Goal: Communication & Community: Answer question/provide support

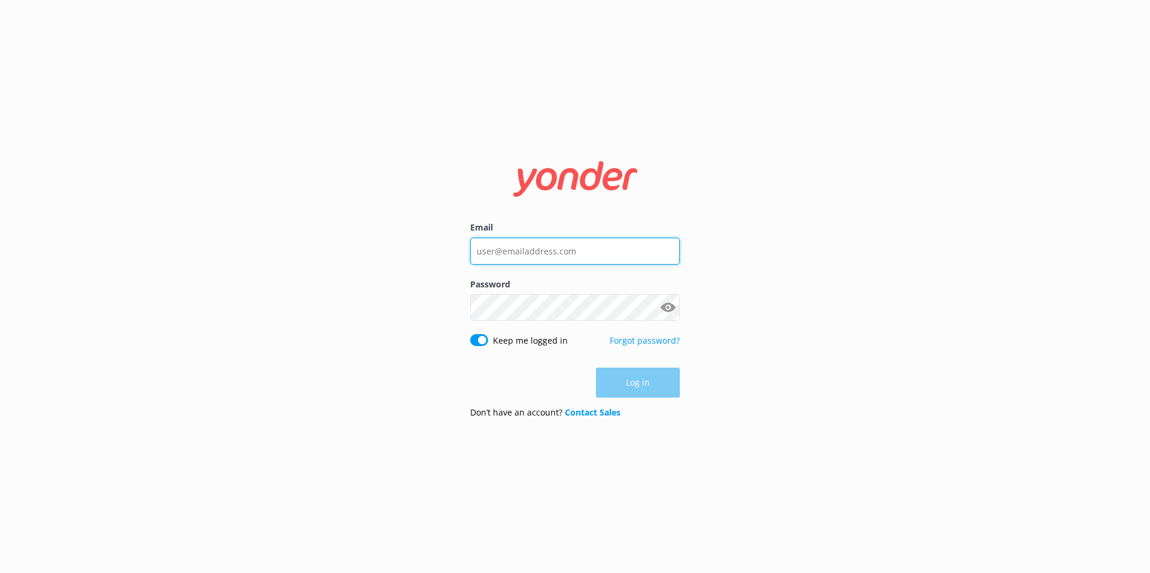
type input "[EMAIL_ADDRESS][DOMAIN_NAME]"
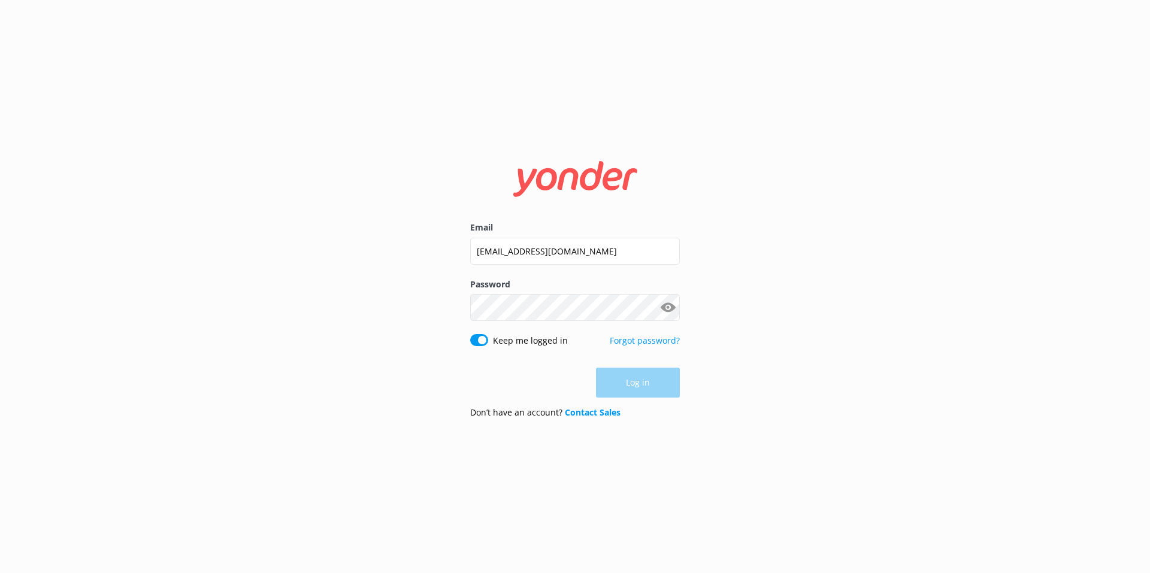
click at [646, 379] on div "Log in" at bounding box center [575, 383] width 210 height 30
click at [645, 376] on button "Log in" at bounding box center [638, 383] width 84 height 30
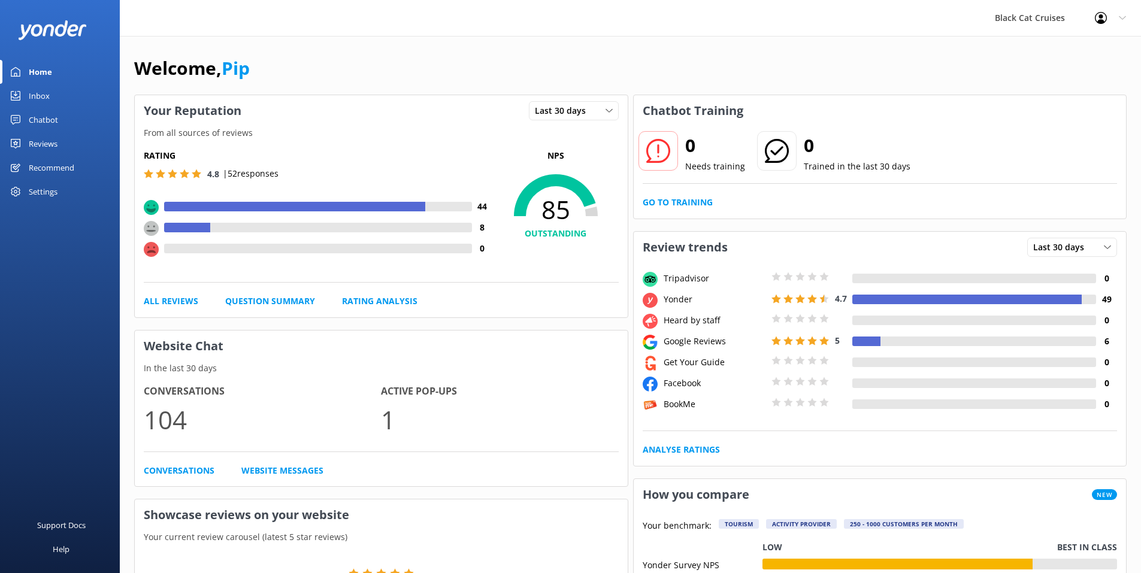
click at [57, 118] on div "Chatbot" at bounding box center [43, 120] width 29 height 24
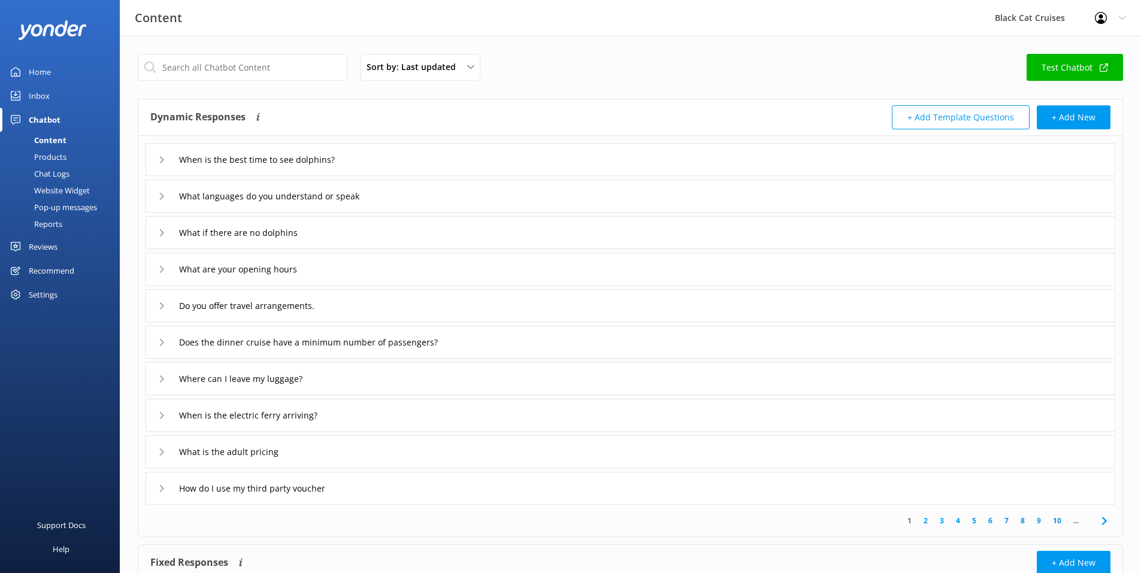
click at [50, 96] on link "Inbox" at bounding box center [60, 96] width 120 height 24
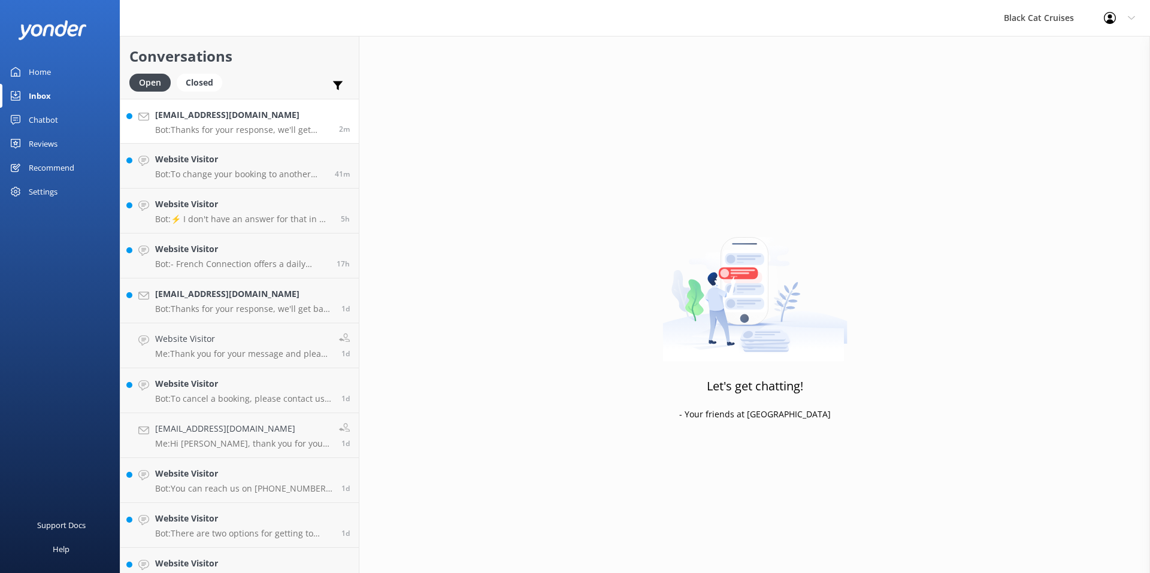
click at [201, 116] on h4 "[EMAIL_ADDRESS][DOMAIN_NAME]" at bounding box center [242, 114] width 175 height 13
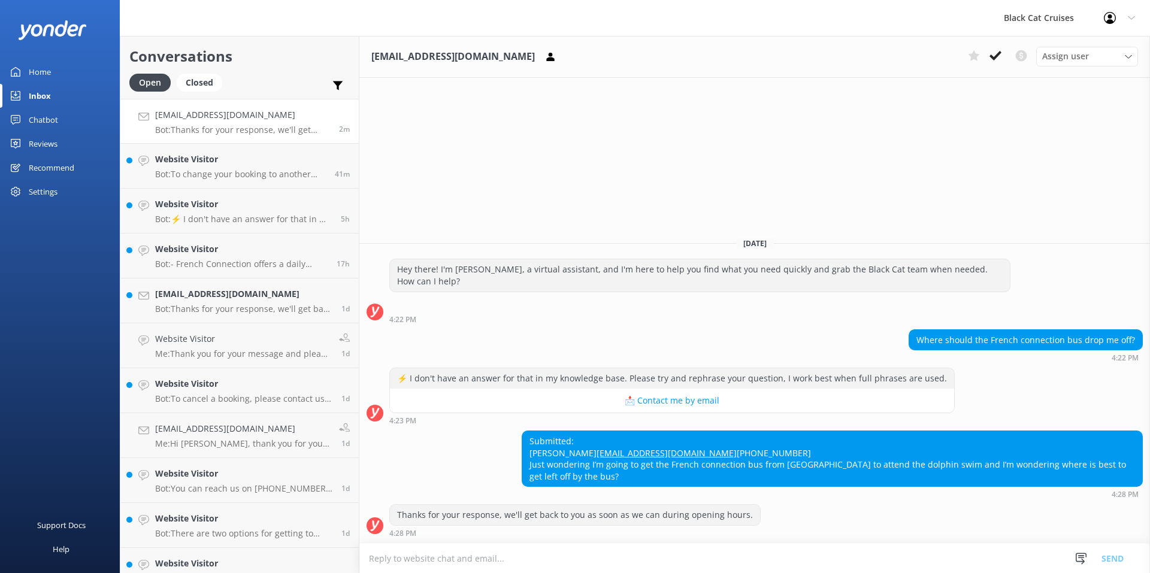
click at [558, 564] on textarea at bounding box center [754, 558] width 791 height 29
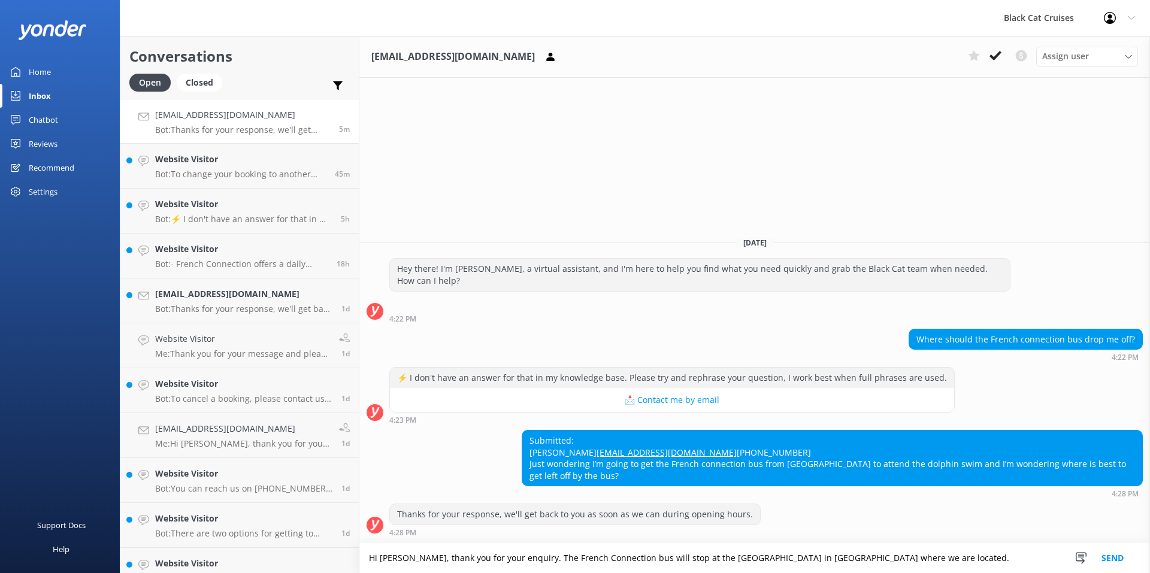
drag, startPoint x: 880, startPoint y: 557, endPoint x: 541, endPoint y: 550, distance: 339.1
click at [541, 550] on textarea "Hi [PERSON_NAME], thank you for your enquiry. The French Connection bus will st…" at bounding box center [754, 558] width 791 height 30
click at [541, 559] on textarea "Hi [PERSON_NAME], thank you for your enquiry. The French Connection bus will st…" at bounding box center [754, 558] width 791 height 30
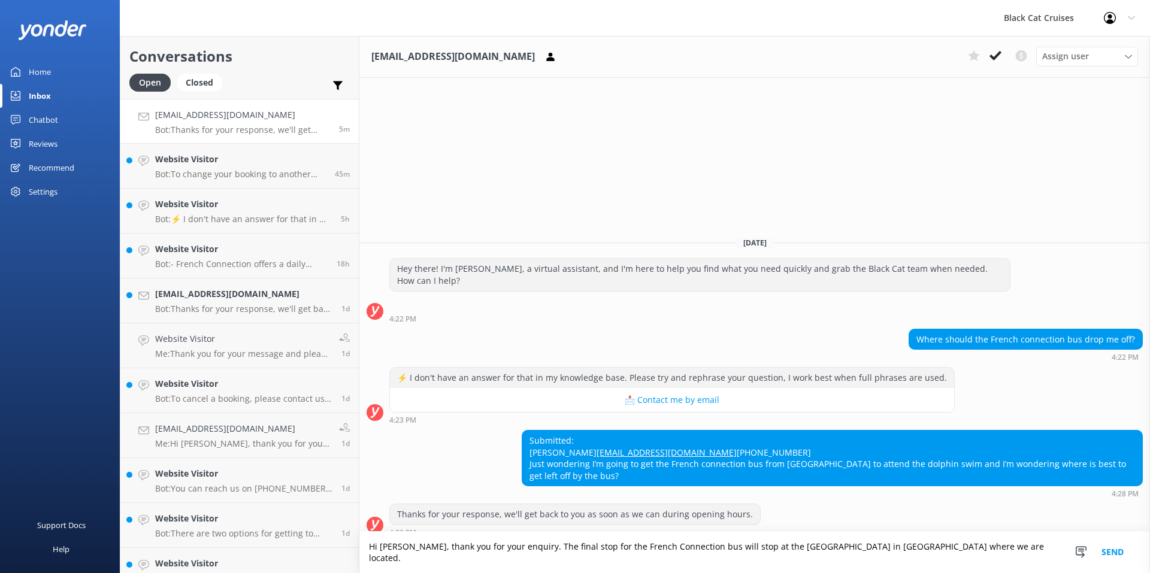
drag, startPoint x: 686, startPoint y: 561, endPoint x: 736, endPoint y: 564, distance: 49.8
click at [736, 564] on textarea "Hi [PERSON_NAME], thank you for your enquiry. The final stop for the French Con…" at bounding box center [754, 552] width 791 height 41
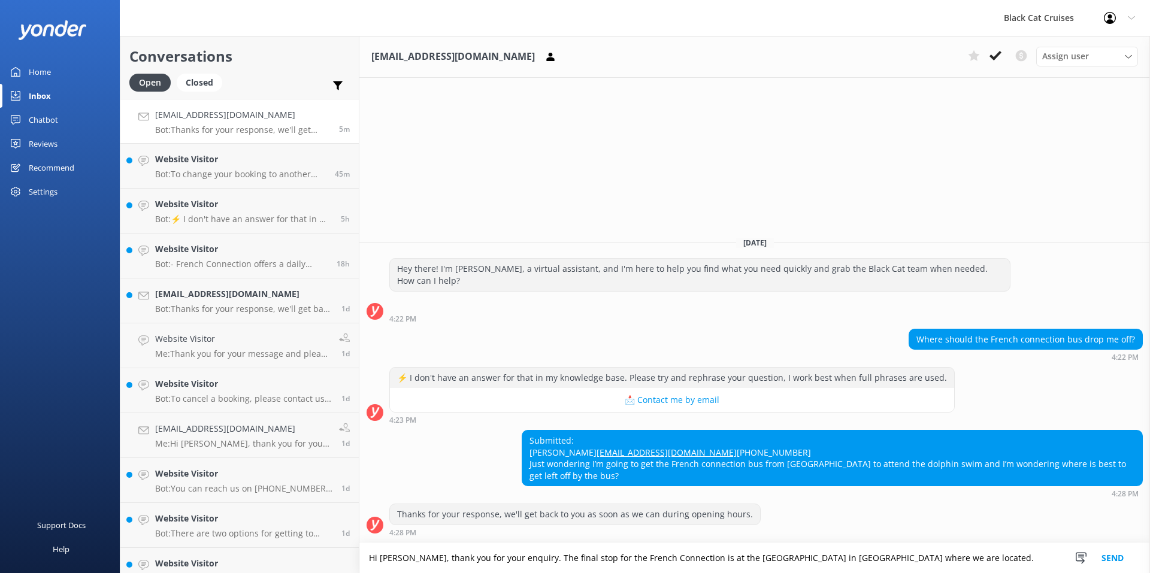
click at [960, 558] on textarea "Hi [PERSON_NAME], thank you for your enquiry. The final stop for the French Con…" at bounding box center [754, 558] width 791 height 30
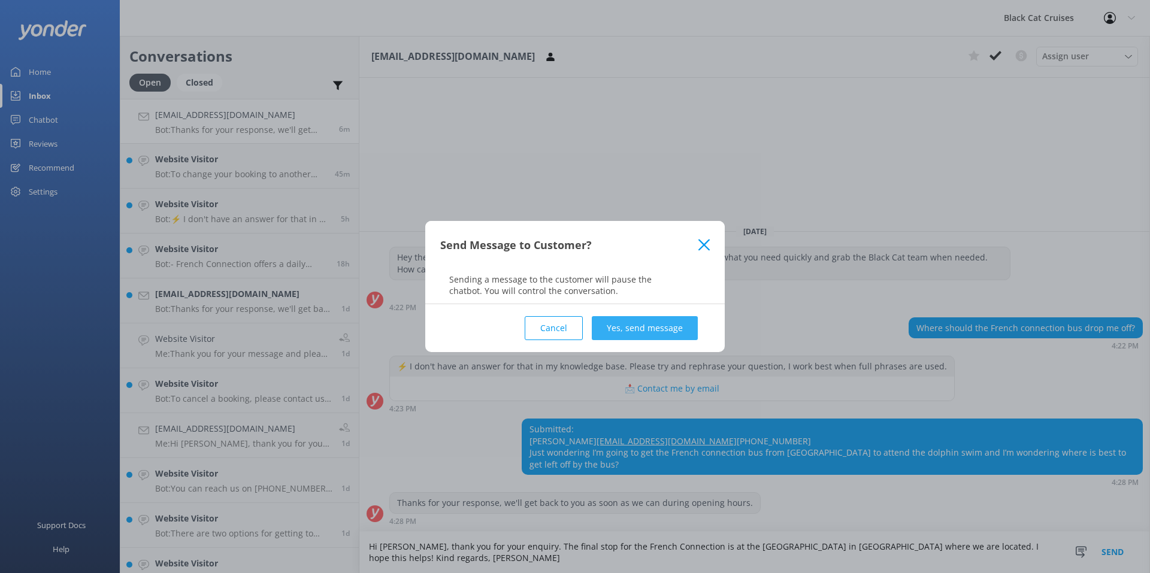
type textarea "Hi [PERSON_NAME], thank you for your enquiry. The final stop for the French Con…"
click at [666, 325] on button "Yes, send message" at bounding box center [645, 328] width 106 height 24
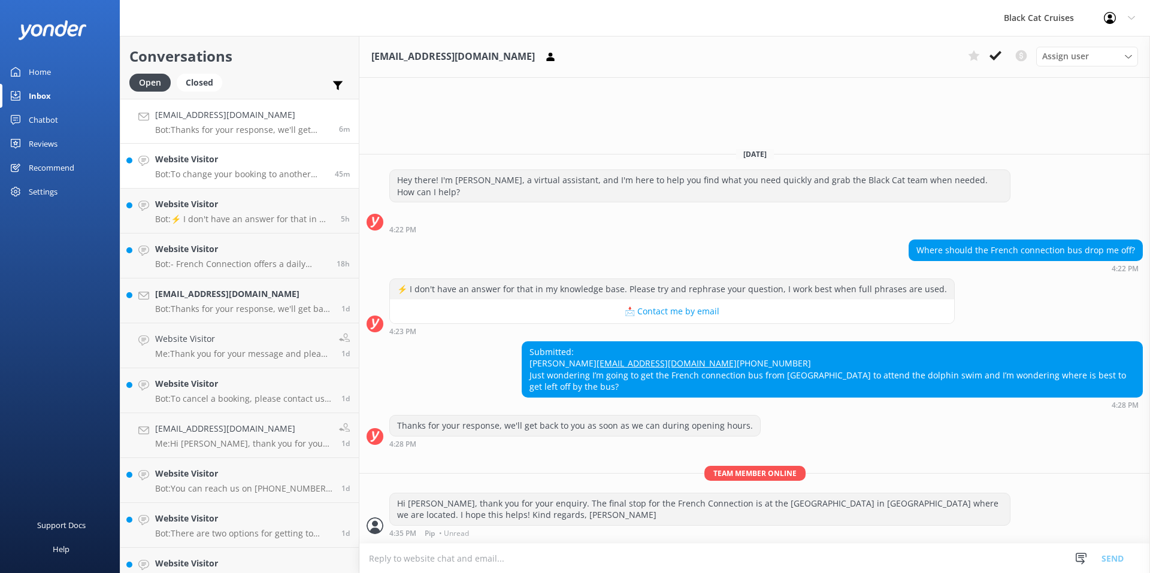
click at [273, 173] on p "Bot: To change your booking to another day, please contact us directly by calli…" at bounding box center [240, 174] width 171 height 11
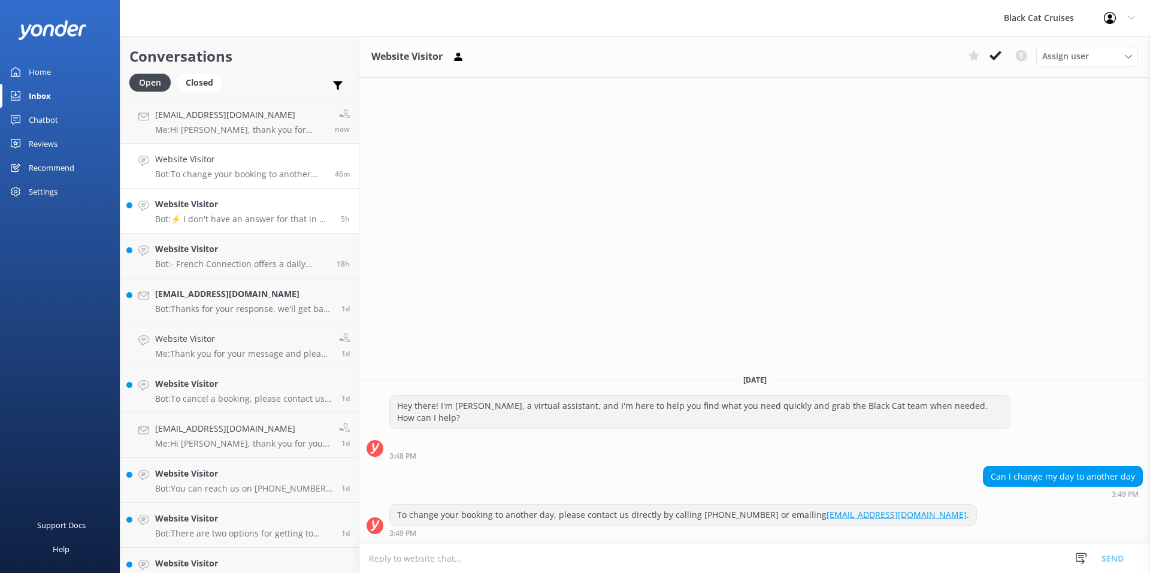
click at [245, 207] on h4 "Website Visitor" at bounding box center [243, 204] width 177 height 13
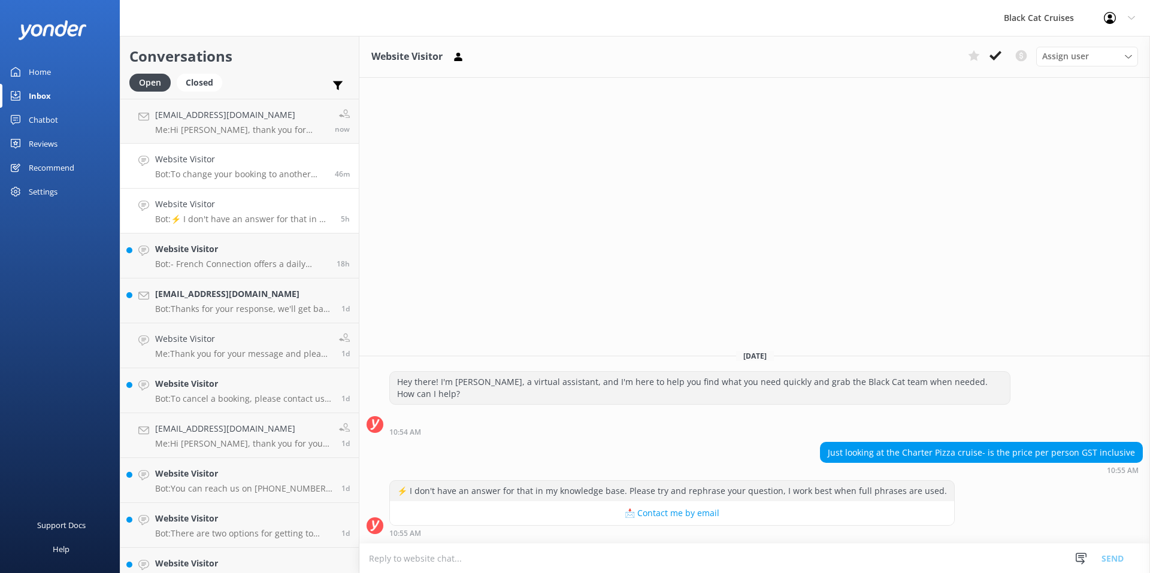
click at [273, 167] on div "Website Visitor Bot: To change your booking to another day, please contact us d…" at bounding box center [240, 166] width 171 height 26
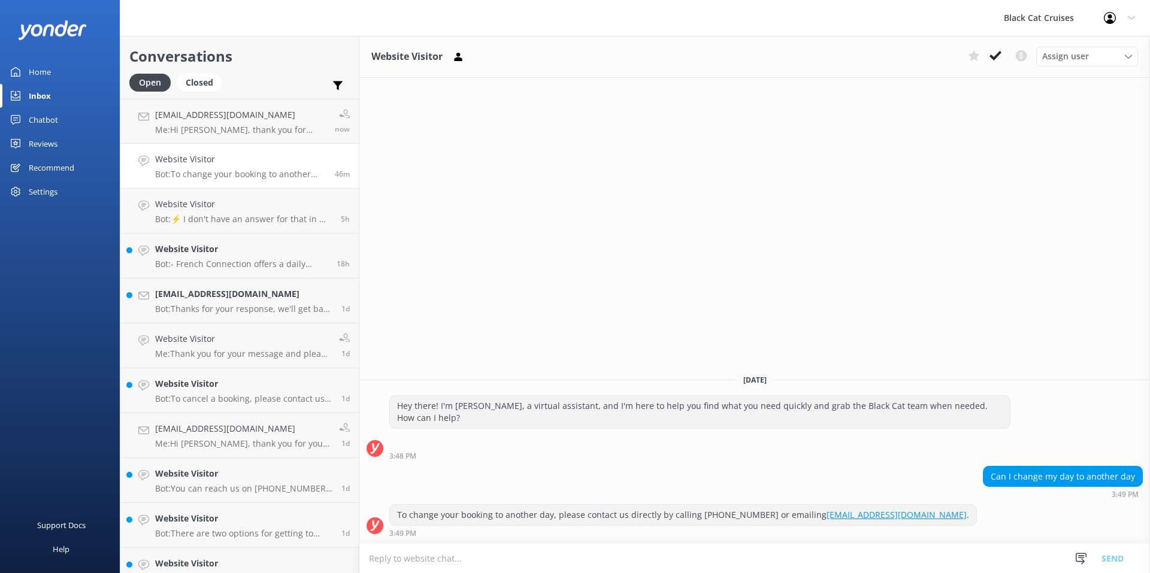
drag, startPoint x: 265, startPoint y: 215, endPoint x: 538, endPoint y: 229, distance: 272.9
click at [538, 229] on div "Website Visitor Assign user BlackCat - [PERSON_NAME] Cat | Reservations Pip [PE…" at bounding box center [754, 304] width 791 height 537
click at [253, 253] on h4 "Website Visitor" at bounding box center [241, 249] width 173 height 13
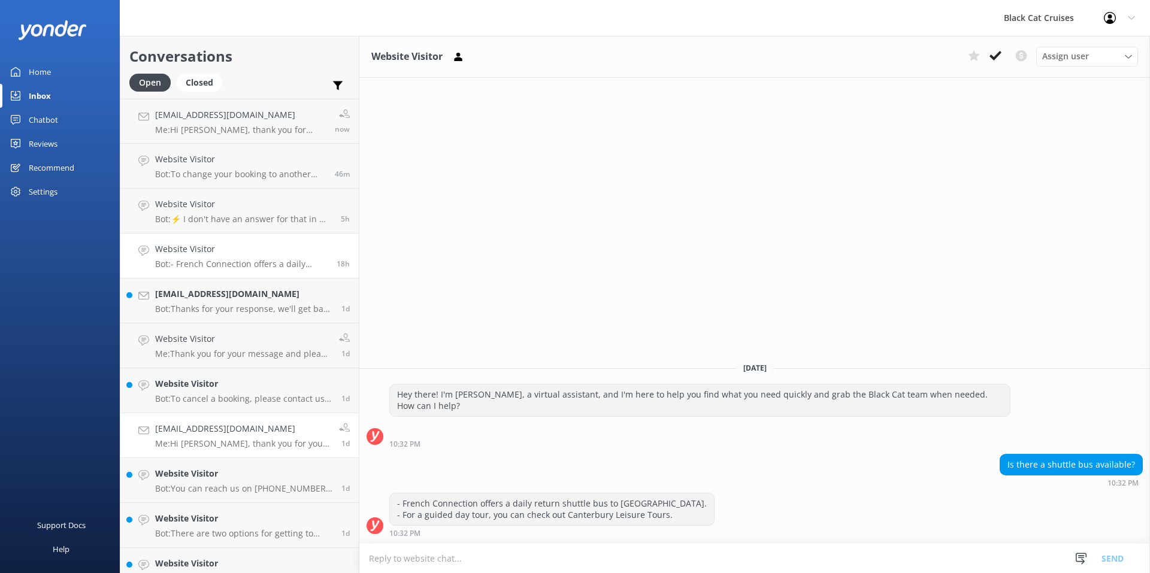
click at [268, 438] on div "[EMAIL_ADDRESS][DOMAIN_NAME] Me: Hi [PERSON_NAME], thank you for your message a…" at bounding box center [242, 435] width 175 height 26
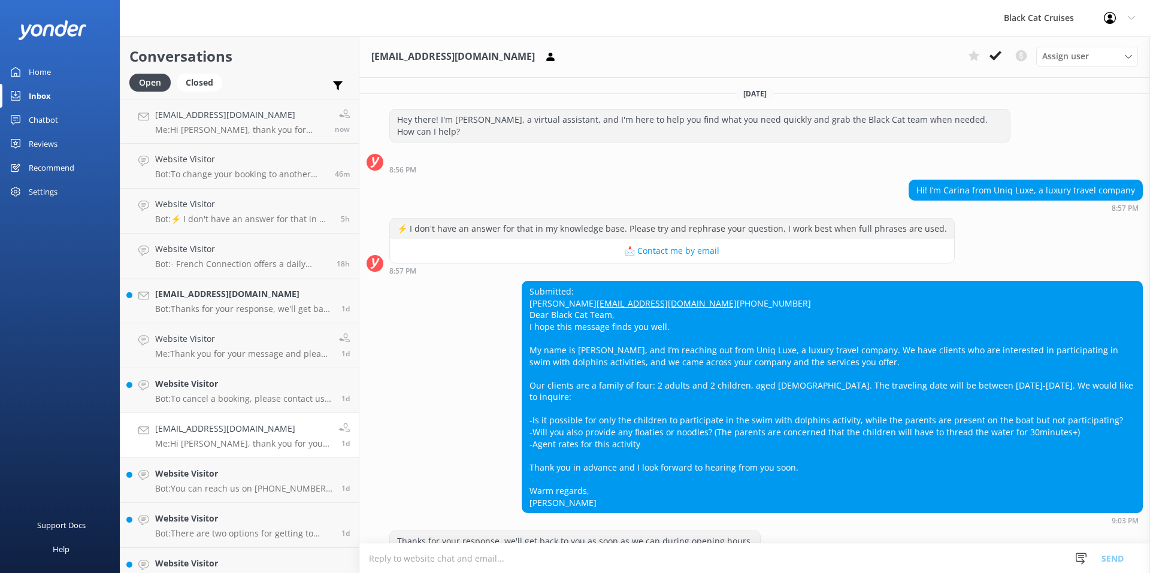
scroll to position [153, 0]
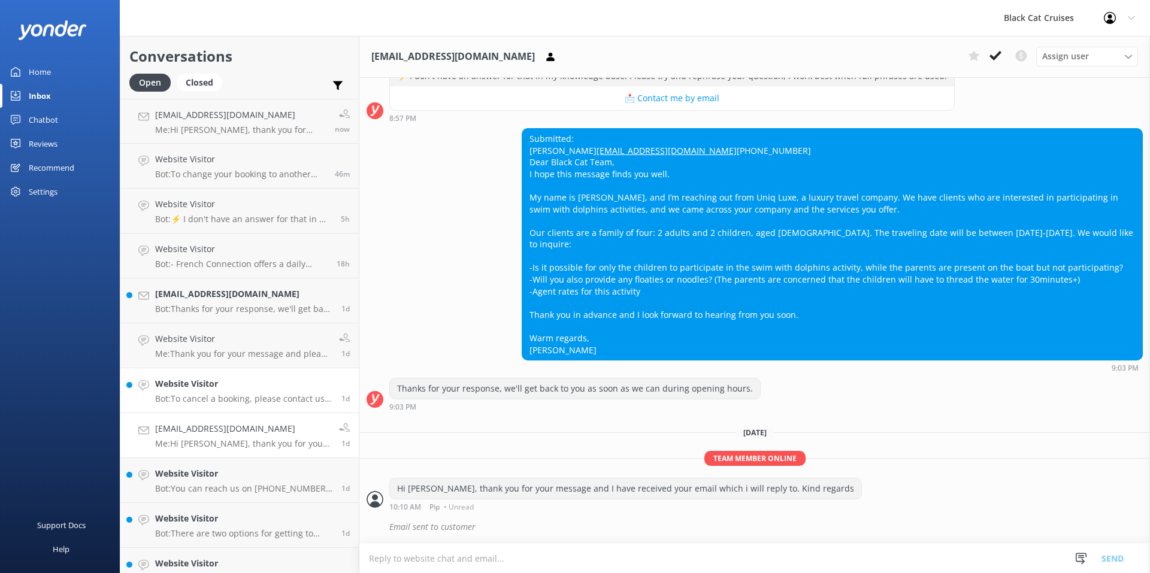
click at [258, 389] on h4 "Website Visitor" at bounding box center [243, 383] width 177 height 13
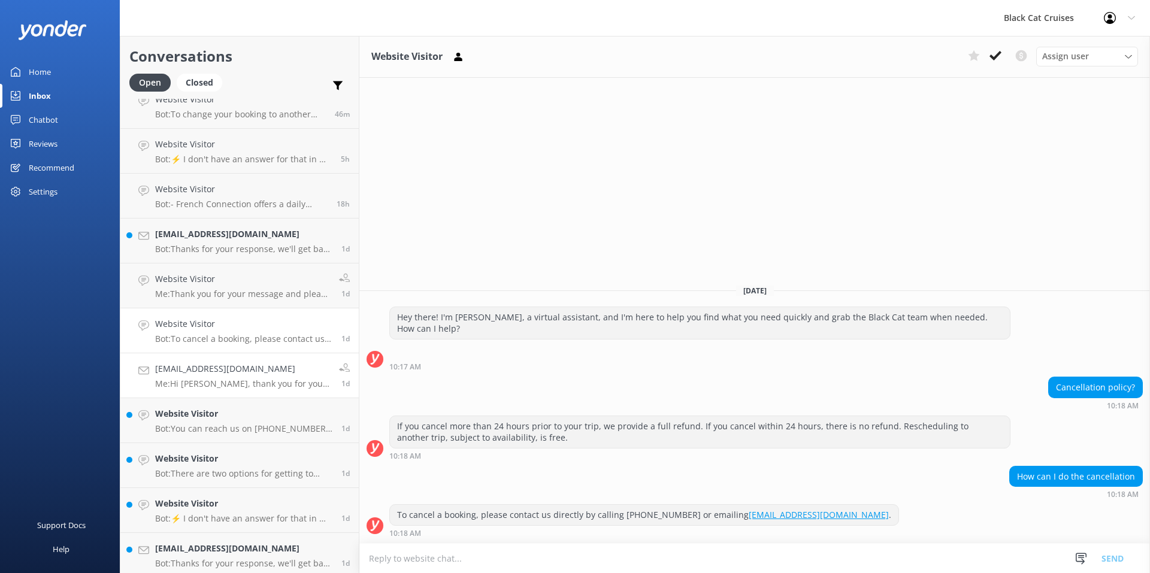
scroll to position [120, 0]
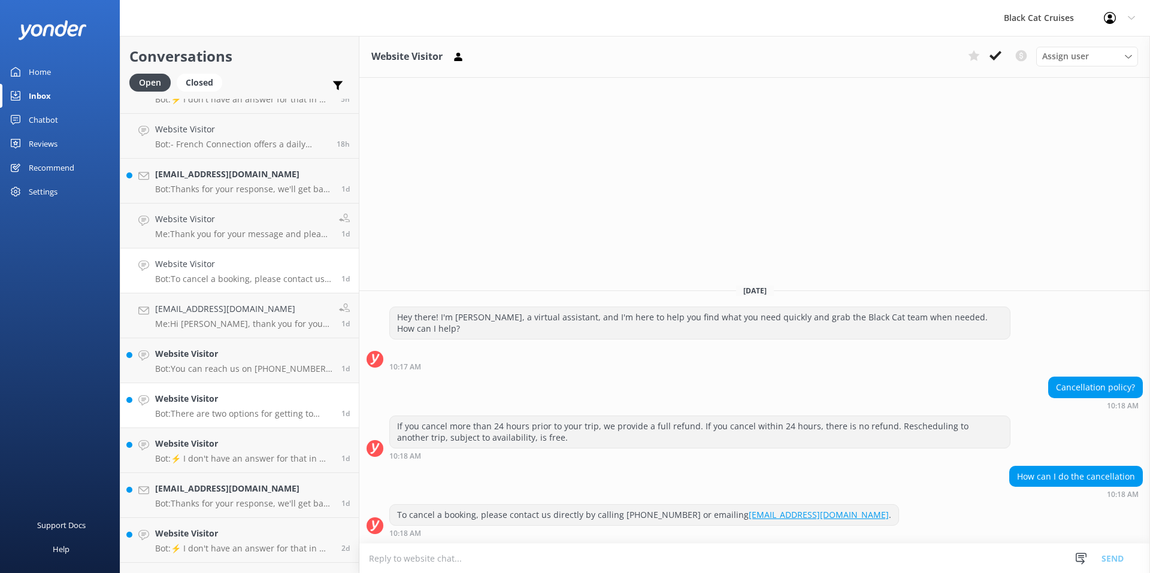
click at [319, 414] on p "Bot: There are two options for getting to [GEOGRAPHIC_DATA] from [GEOGRAPHIC_DA…" at bounding box center [243, 414] width 177 height 11
